Goal: Subscribe to service/newsletter

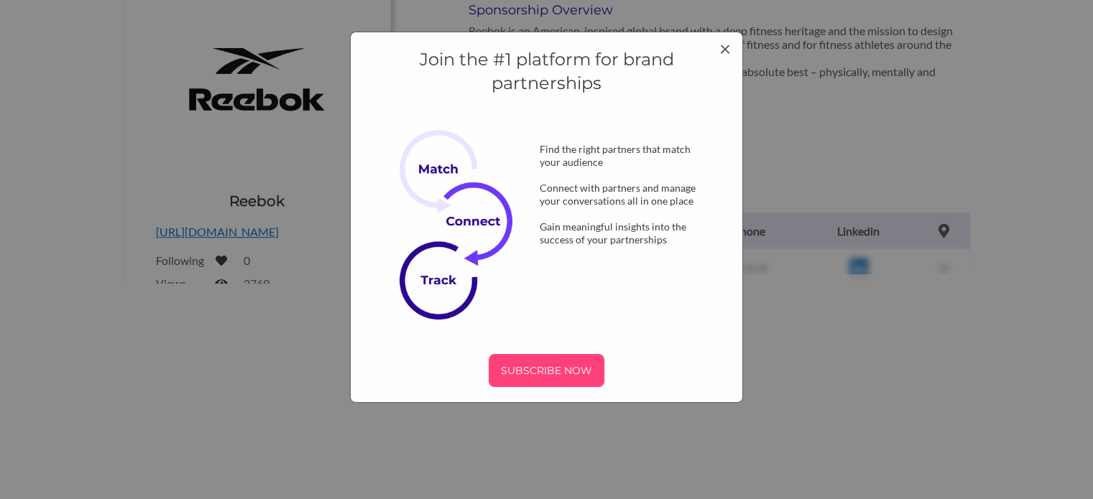
click at [539, 378] on p "SUBSCRIBE NOW" at bounding box center [546, 371] width 104 height 22
click at [553, 364] on p "SUBSCRIBE NOW" at bounding box center [546, 371] width 104 height 22
